Goal: Task Accomplishment & Management: Manage account settings

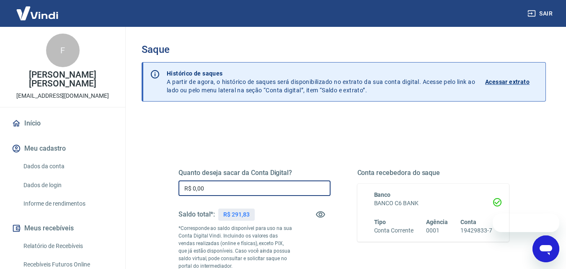
click at [224, 183] on input "R$ 0,00" at bounding box center [255, 188] width 152 height 16
type input "R$ 291,83"
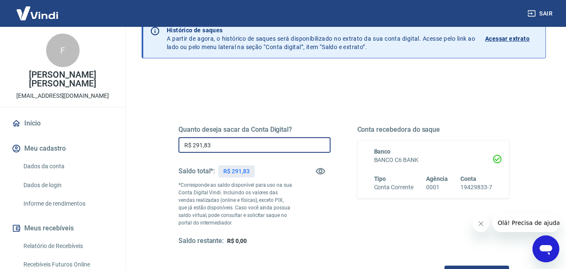
scroll to position [99, 0]
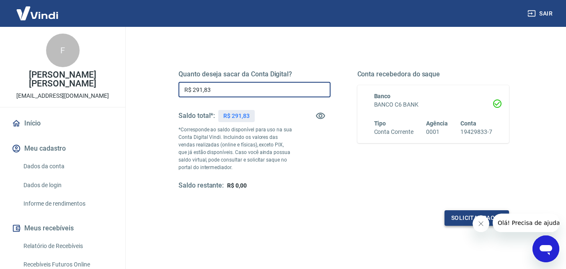
click at [462, 216] on button "Solicitar saque" at bounding box center [477, 218] width 65 height 16
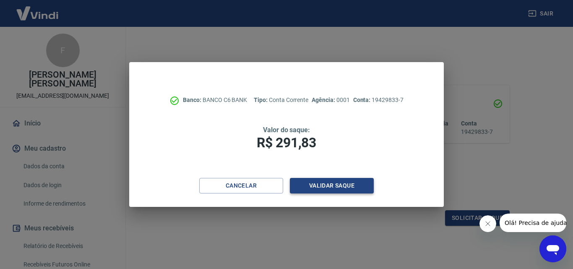
click at [340, 187] on button "Validar saque" at bounding box center [332, 186] width 84 height 16
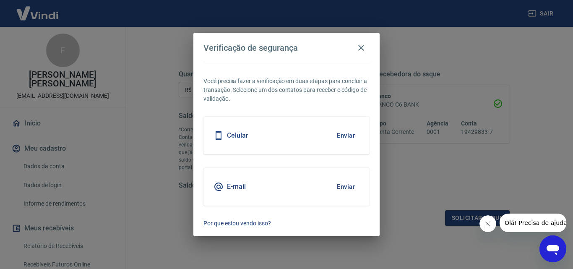
click at [315, 137] on div "Celular Enviar" at bounding box center [286, 136] width 166 height 38
click at [353, 138] on button "Enviar" at bounding box center [345, 136] width 27 height 18
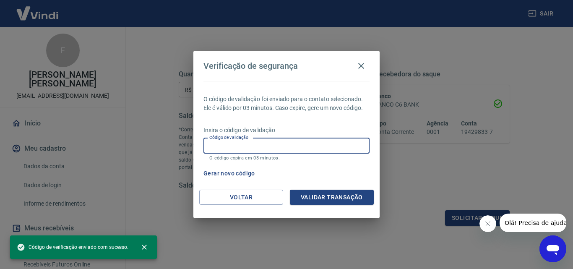
click at [329, 142] on input "Código de validação" at bounding box center [286, 146] width 166 height 16
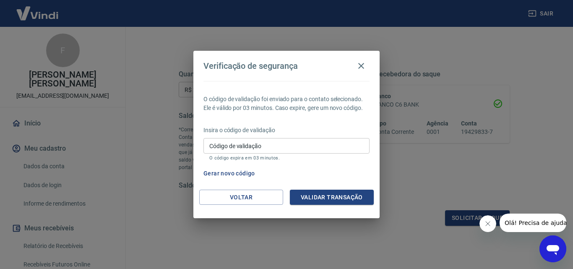
click at [330, 166] on div "Gerar novo código" at bounding box center [284, 174] width 169 height 16
click at [223, 171] on button "Gerar novo código" at bounding box center [229, 174] width 58 height 16
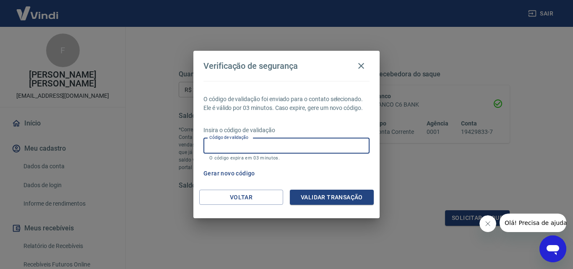
click at [255, 151] on input "Código de validação" at bounding box center [286, 146] width 166 height 16
click at [224, 170] on button "Gerar novo código" at bounding box center [229, 174] width 58 height 16
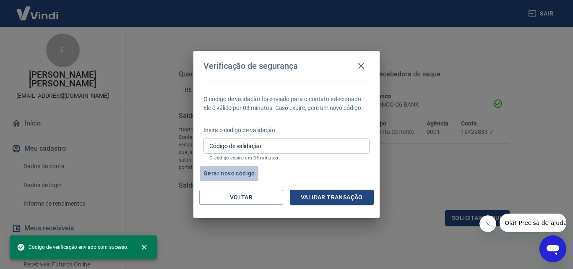
click at [224, 170] on button "Gerar novo código" at bounding box center [229, 174] width 58 height 16
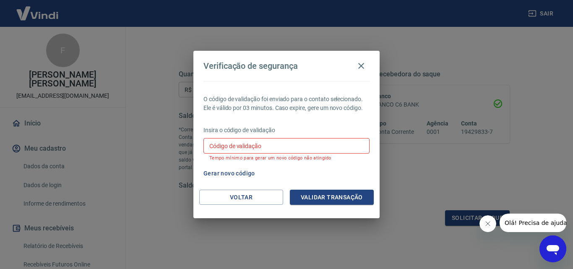
click at [228, 174] on button "Gerar novo código" at bounding box center [229, 174] width 58 height 16
click at [229, 174] on button "Gerar novo código" at bounding box center [229, 174] width 58 height 16
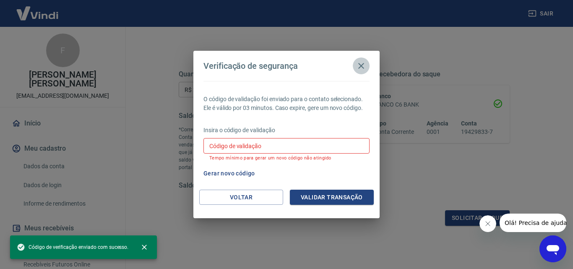
click at [359, 68] on icon "button" at bounding box center [361, 66] width 6 height 6
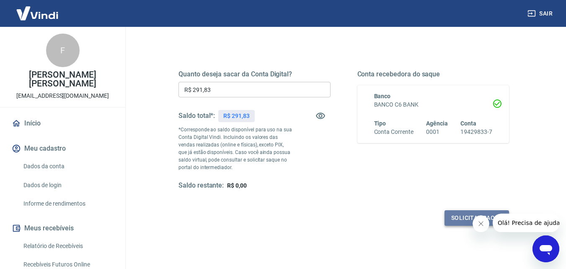
click at [461, 219] on button "Solicitar saque" at bounding box center [477, 218] width 65 height 16
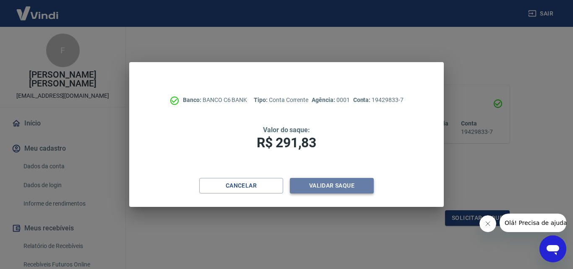
click at [345, 189] on button "Validar saque" at bounding box center [332, 186] width 84 height 16
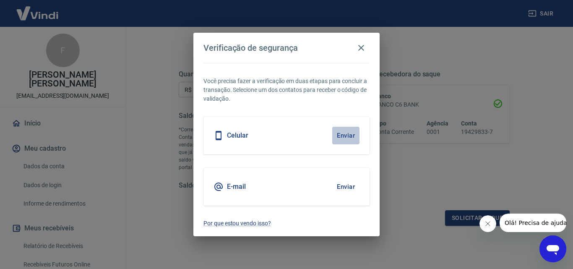
click at [349, 138] on button "Enviar" at bounding box center [345, 136] width 27 height 18
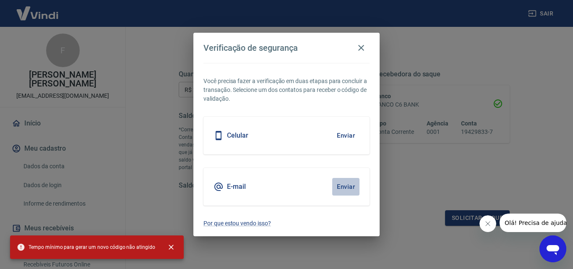
click at [340, 184] on button "Enviar" at bounding box center [345, 187] width 27 height 18
click at [362, 52] on icon "button" at bounding box center [361, 48] width 10 height 10
